Goal: Navigation & Orientation: Find specific page/section

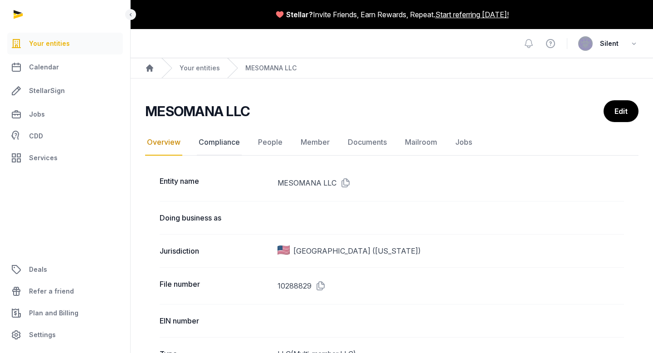
click at [221, 141] on link "Compliance" at bounding box center [219, 142] width 45 height 26
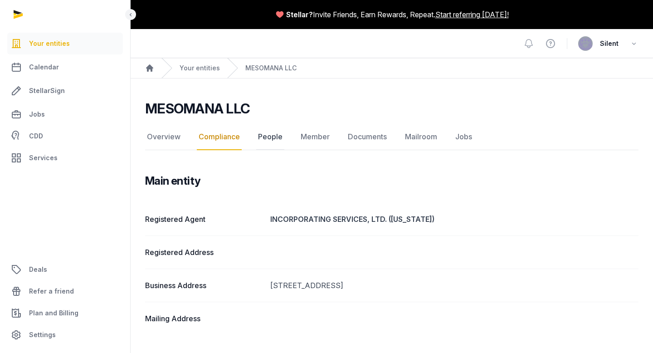
click at [271, 133] on link "People" at bounding box center [270, 137] width 28 height 26
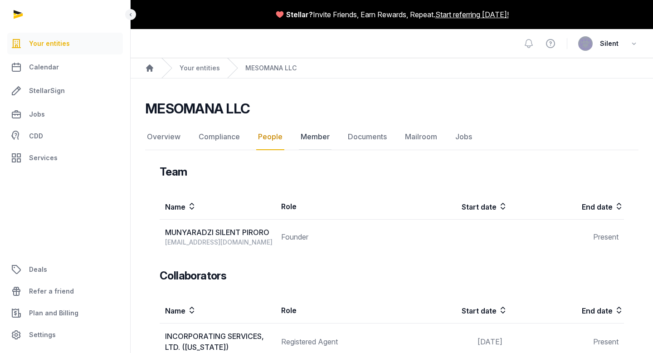
click at [322, 135] on link "Member" at bounding box center [315, 137] width 33 height 26
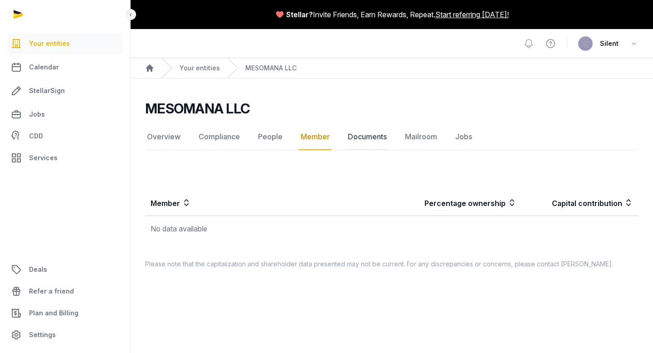
click at [368, 136] on link "Documents" at bounding box center [367, 137] width 43 height 26
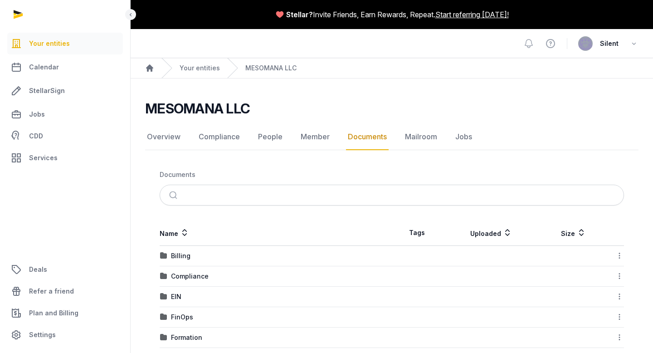
scroll to position [33, 0]
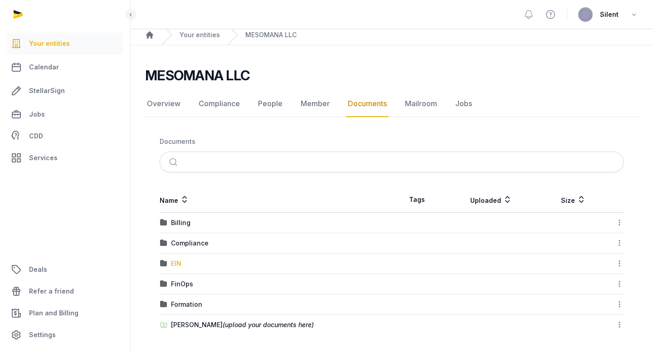
click at [177, 262] on div "EIN" at bounding box center [176, 263] width 10 height 9
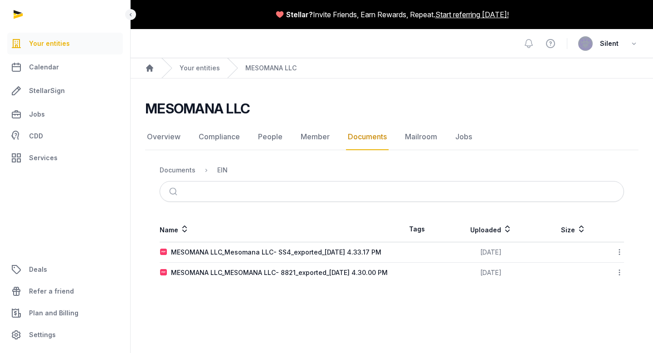
scroll to position [0, 0]
click at [183, 171] on div "Documents" at bounding box center [178, 169] width 36 height 9
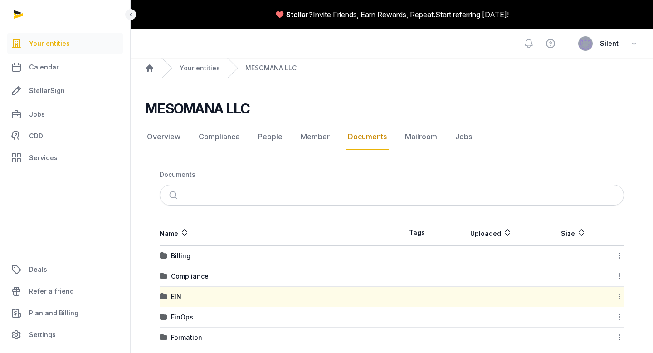
scroll to position [33, 0]
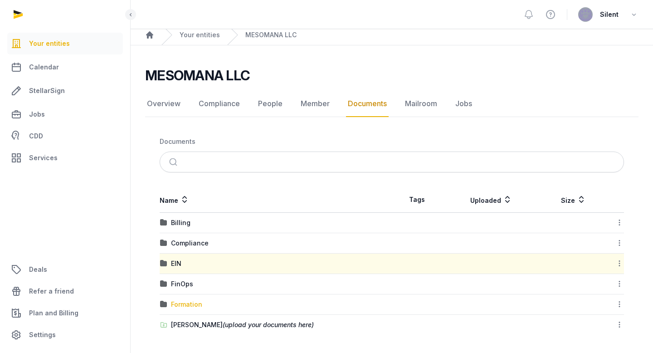
click at [189, 306] on div "Formation" at bounding box center [186, 304] width 31 height 9
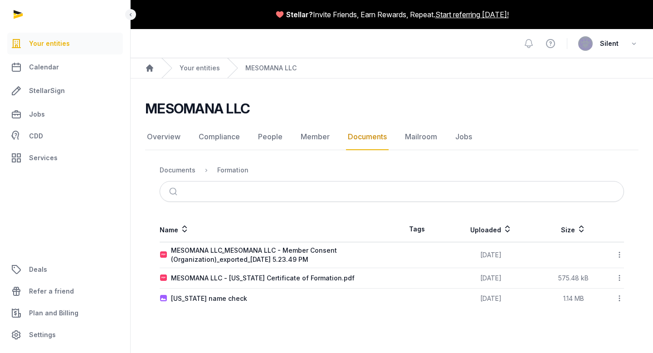
scroll to position [0, 0]
click at [257, 278] on div "MESOMANA LLC - [US_STATE] Certificate of Formation.pdf" at bounding box center [263, 277] width 184 height 9
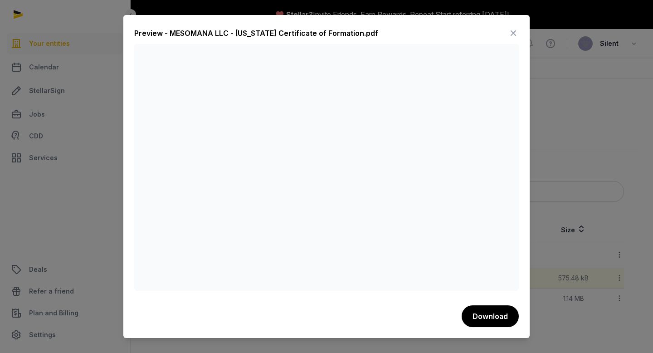
click at [513, 33] on icon at bounding box center [513, 33] width 11 height 15
